Goal: Find specific page/section: Find specific page/section

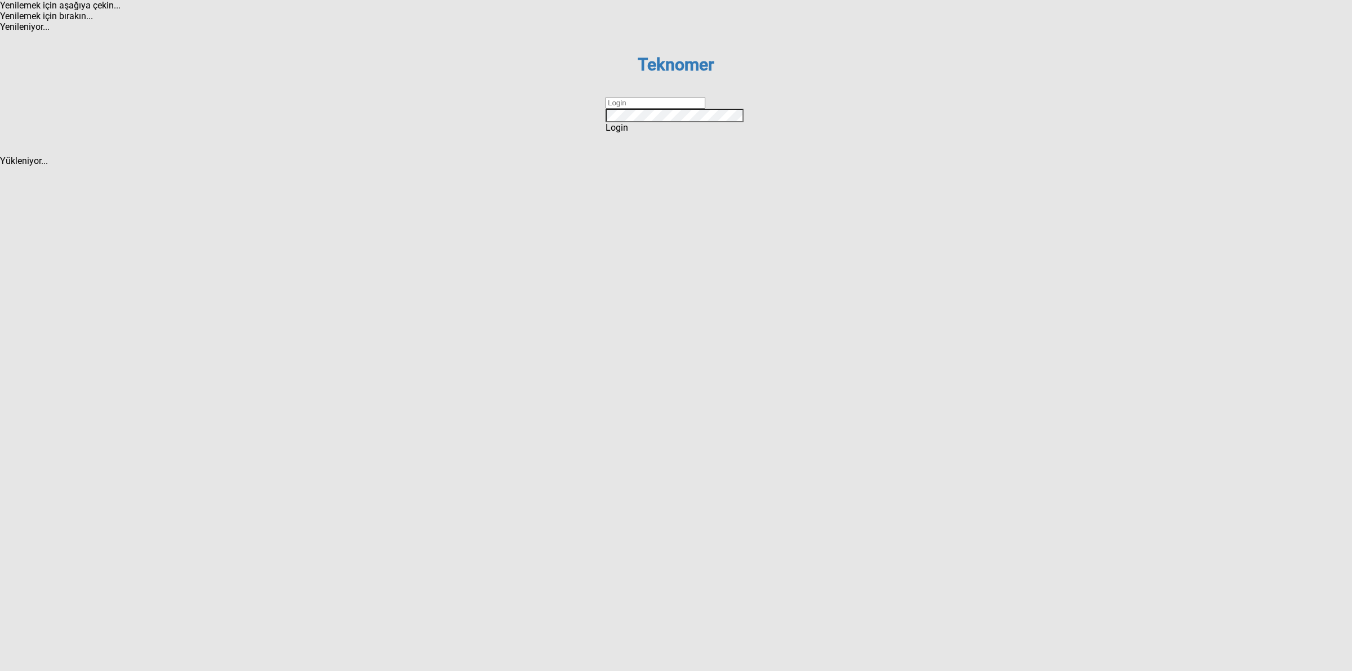
click at [683, 109] on input "text" at bounding box center [656, 103] width 100 height 12
type input "DİZEM"
click at [650, 133] on div "Login" at bounding box center [676, 127] width 141 height 11
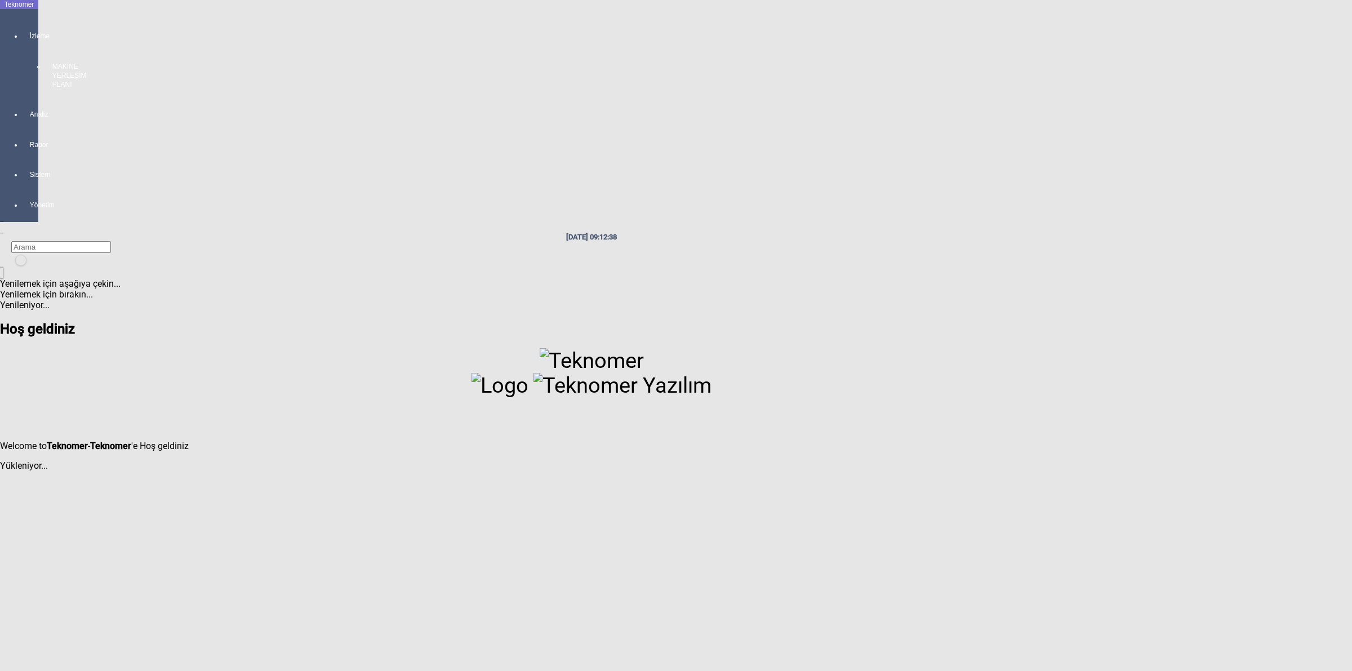
click at [23, 28] on div "İzleme MAKİNE YERLEŞİM PLANI" at bounding box center [31, 55] width 16 height 78
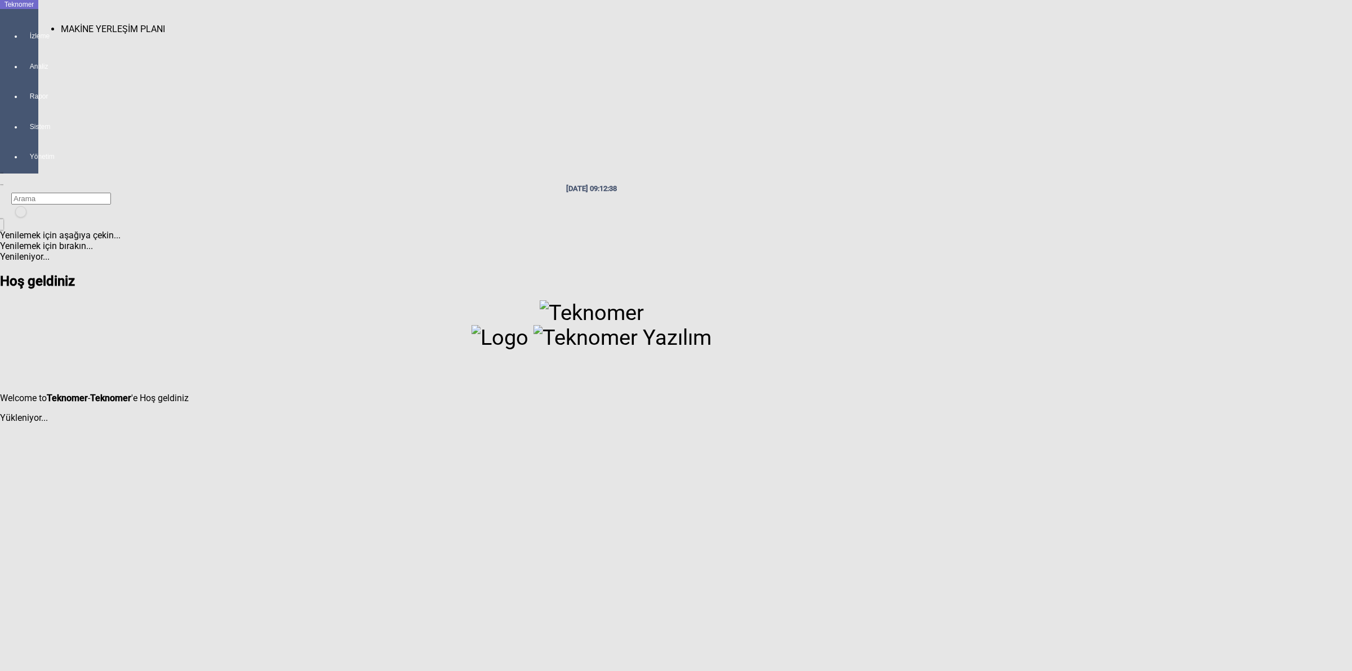
click at [70, 24] on span "MAKİNE YERLEŞİM PLANI" at bounding box center [113, 29] width 104 height 11
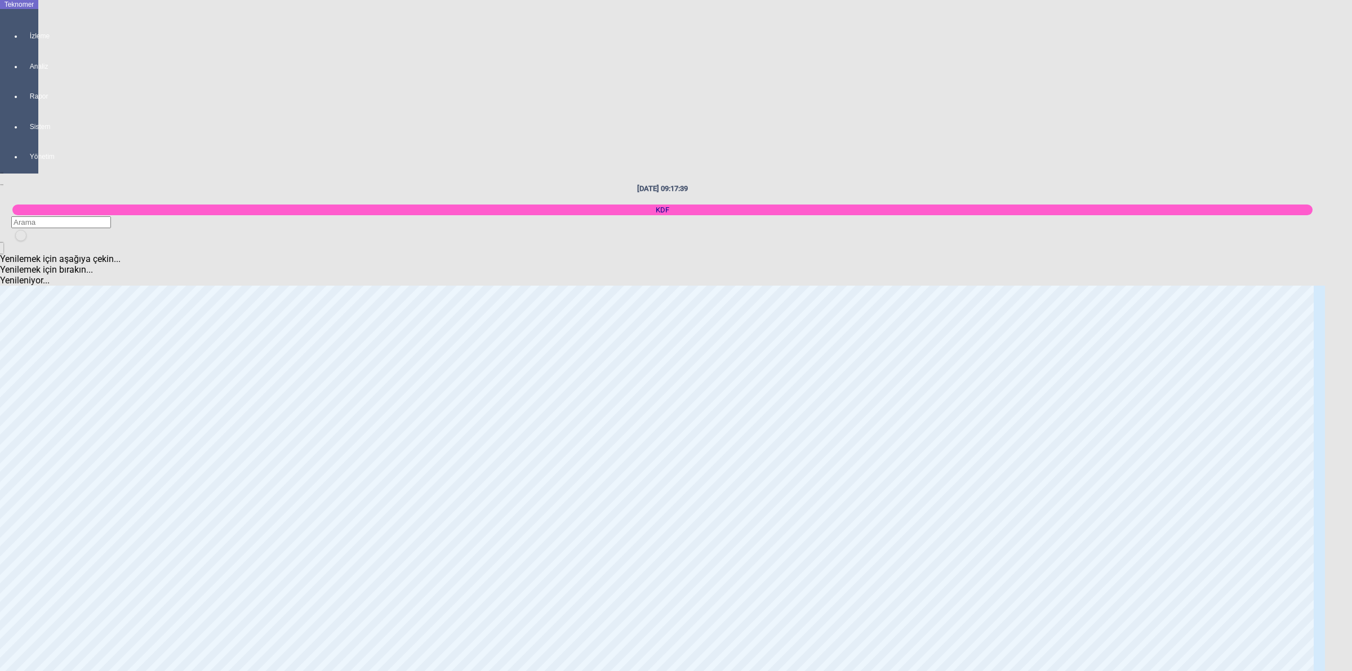
scroll to position [1690, 0]
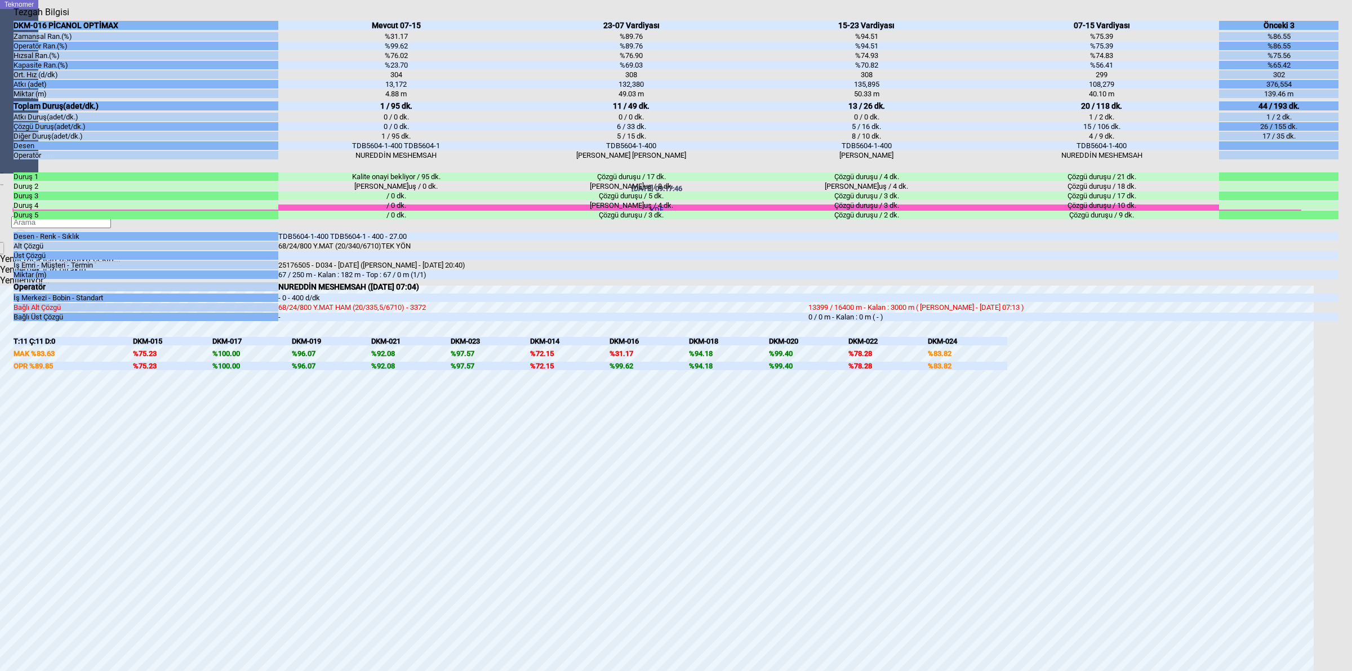
click at [1344, 344] on body "Teknomer İzleme Analiz Rapor Sistem Yönetim [DATE] 09:17:46 KDF Yenilemek için …" at bounding box center [676, 335] width 1352 height 671
click at [1338, 308] on body "Teknomer İzleme Analiz Rapor Sistem Yönetim [DATE] 09:18:17 KDF Yenilemek için …" at bounding box center [676, 335] width 1352 height 671
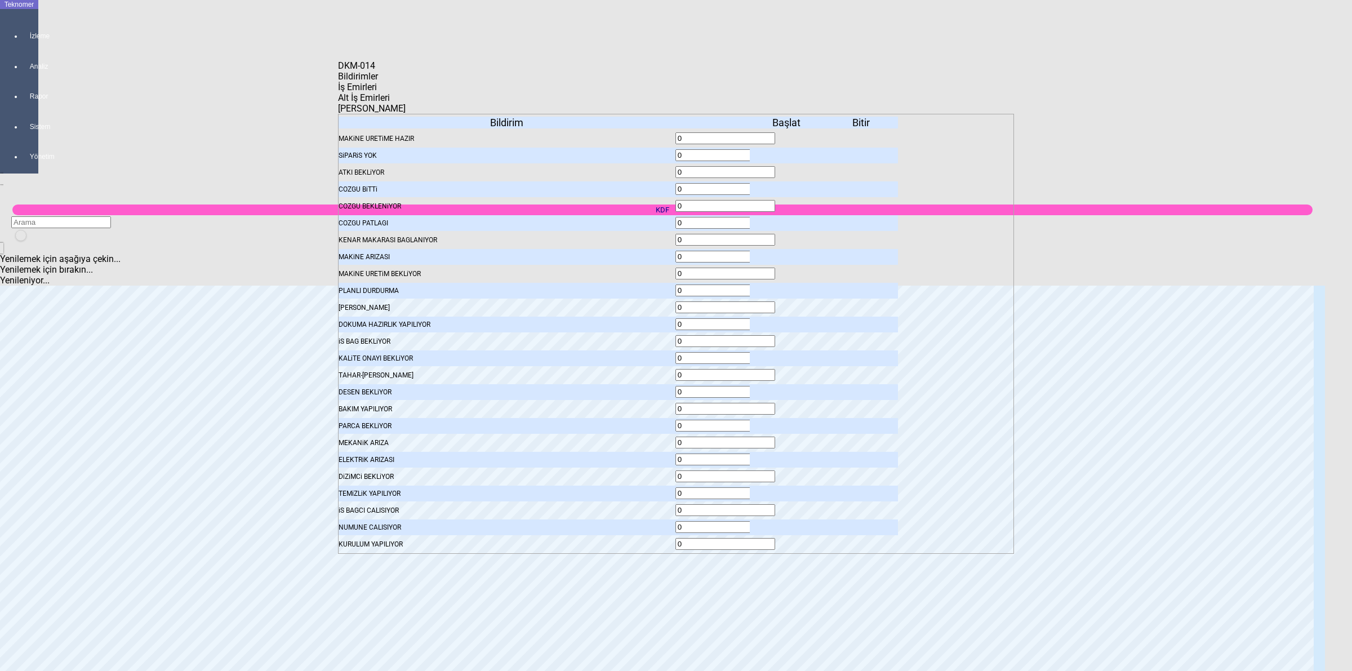
click at [1336, 384] on body "Teknomer İzleme Analiz Rapor Sistem Yönetim [DATE] 09:18:23 KDF Yenilemek için …" at bounding box center [676, 335] width 1352 height 671
